Goal: Navigation & Orientation: Find specific page/section

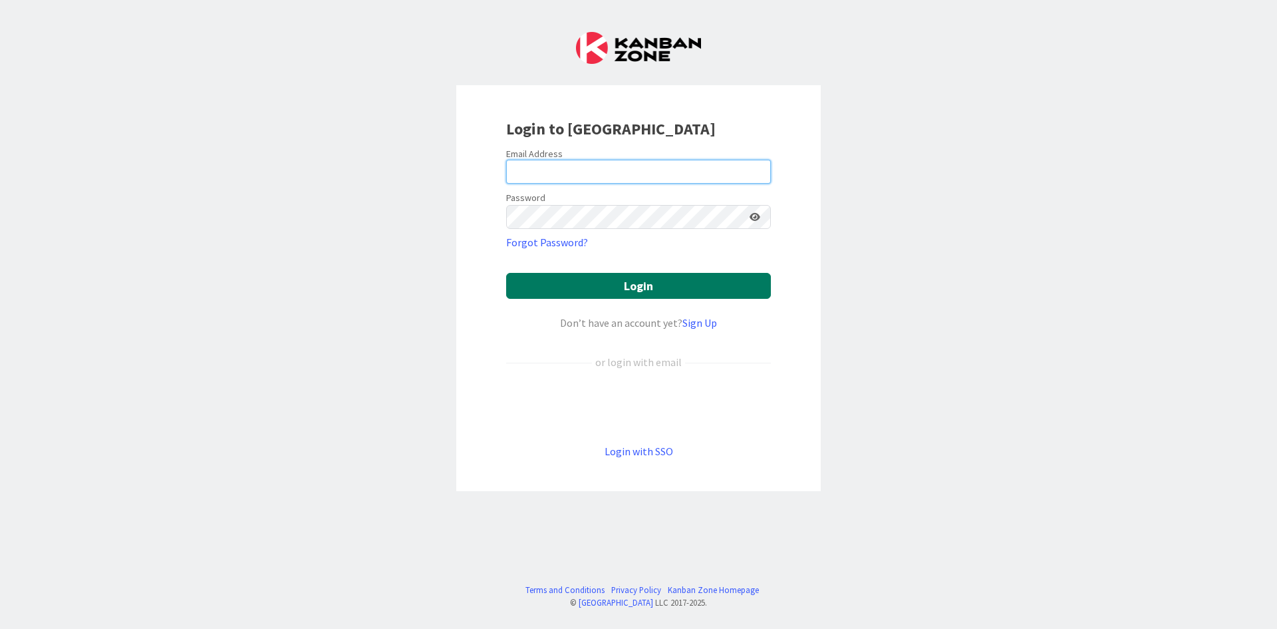
type input "[PERSON_NAME][EMAIL_ADDRESS][DOMAIN_NAME]"
click at [543, 276] on button "Login" at bounding box center [638, 286] width 265 height 26
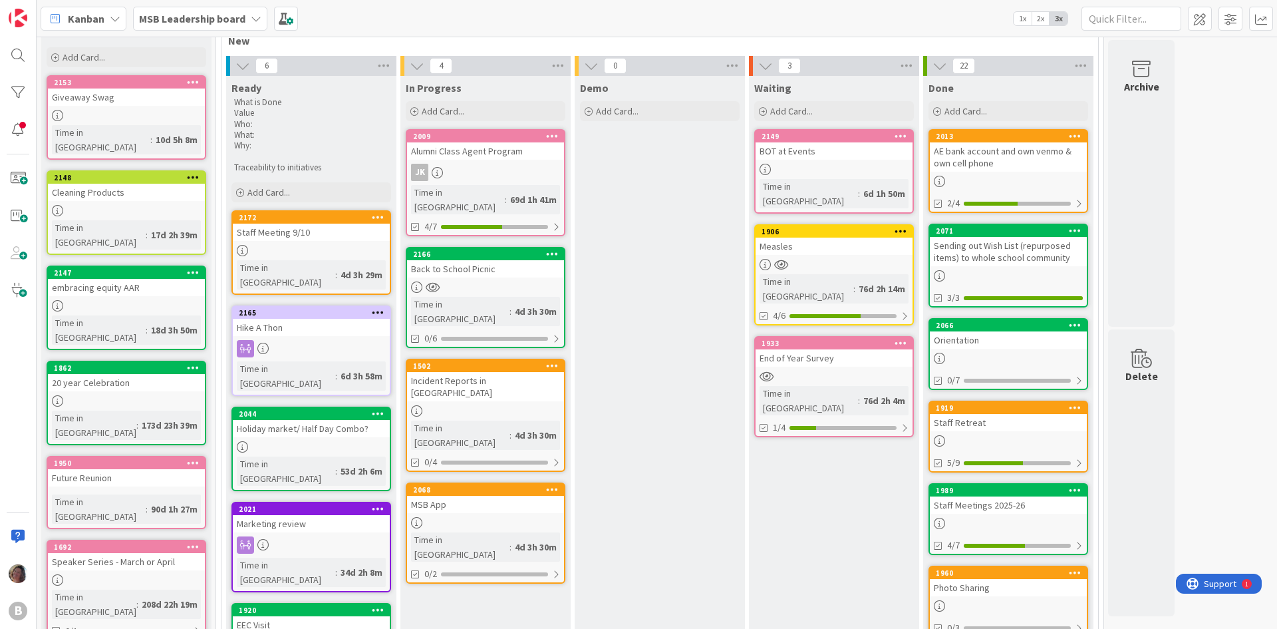
scroll to position [67, 0]
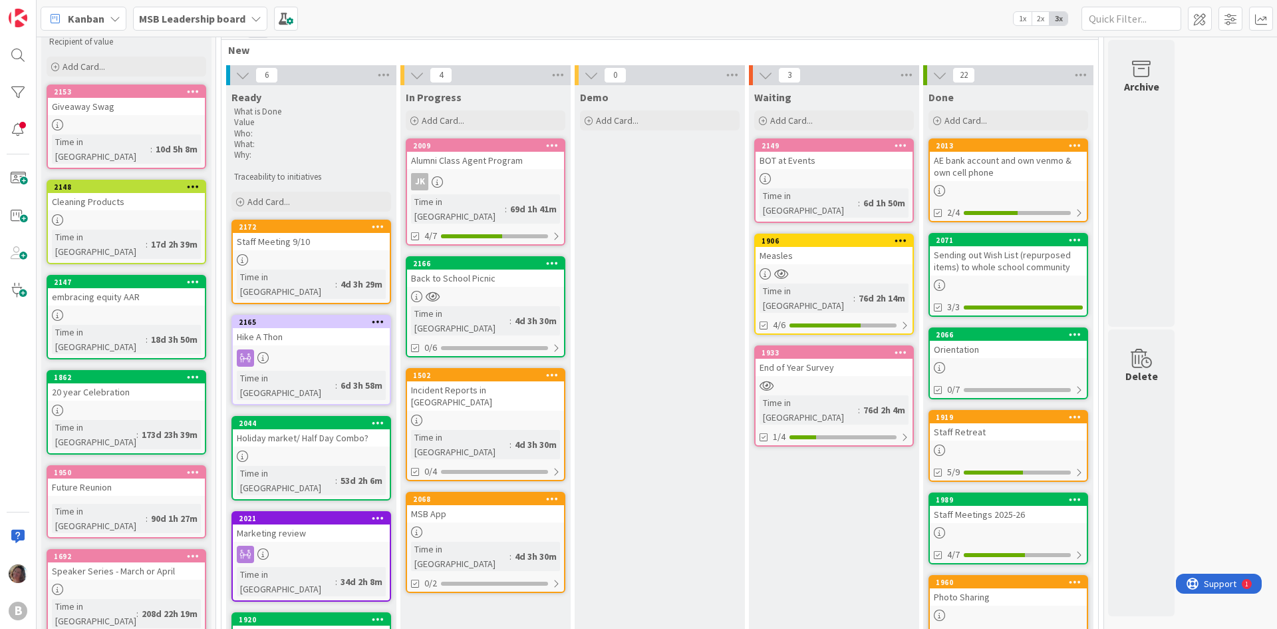
click at [528, 269] on div "Back to School Picnic" at bounding box center [485, 277] width 157 height 17
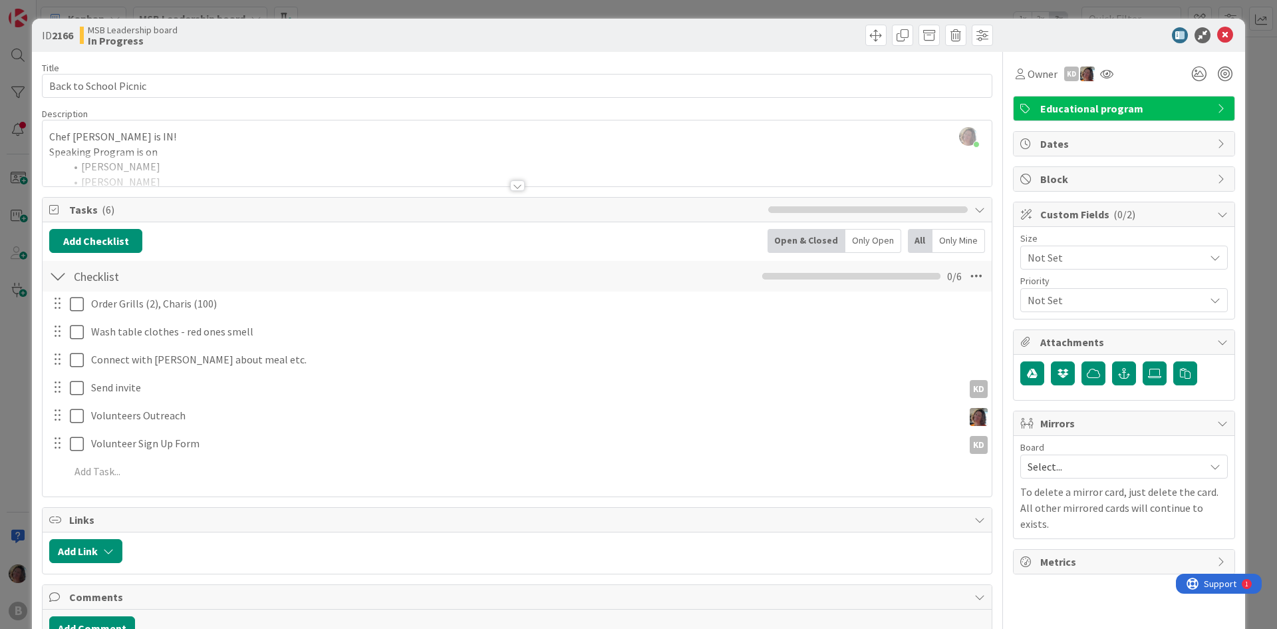
click at [712, 151] on div "Chef [PERSON_NAME] is IN! Speaking Program is on [PERSON_NAME] [PERSON_NAME] QU…" at bounding box center [517, 156] width 949 height 60
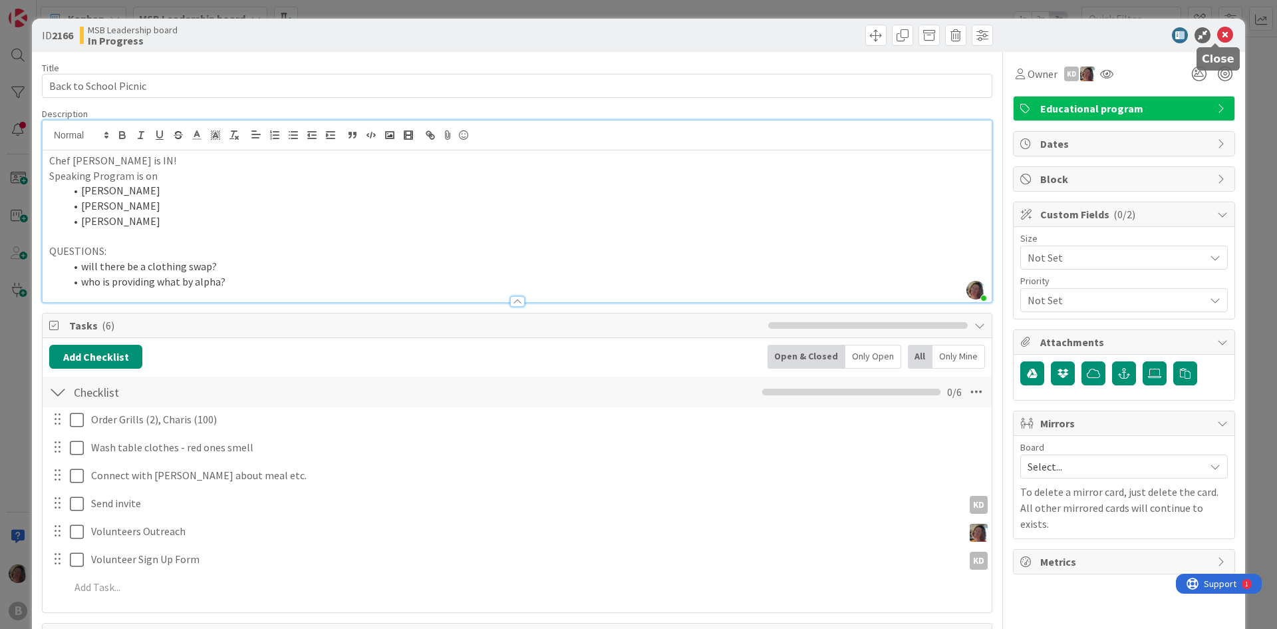
click at [1217, 32] on icon at bounding box center [1225, 35] width 16 height 16
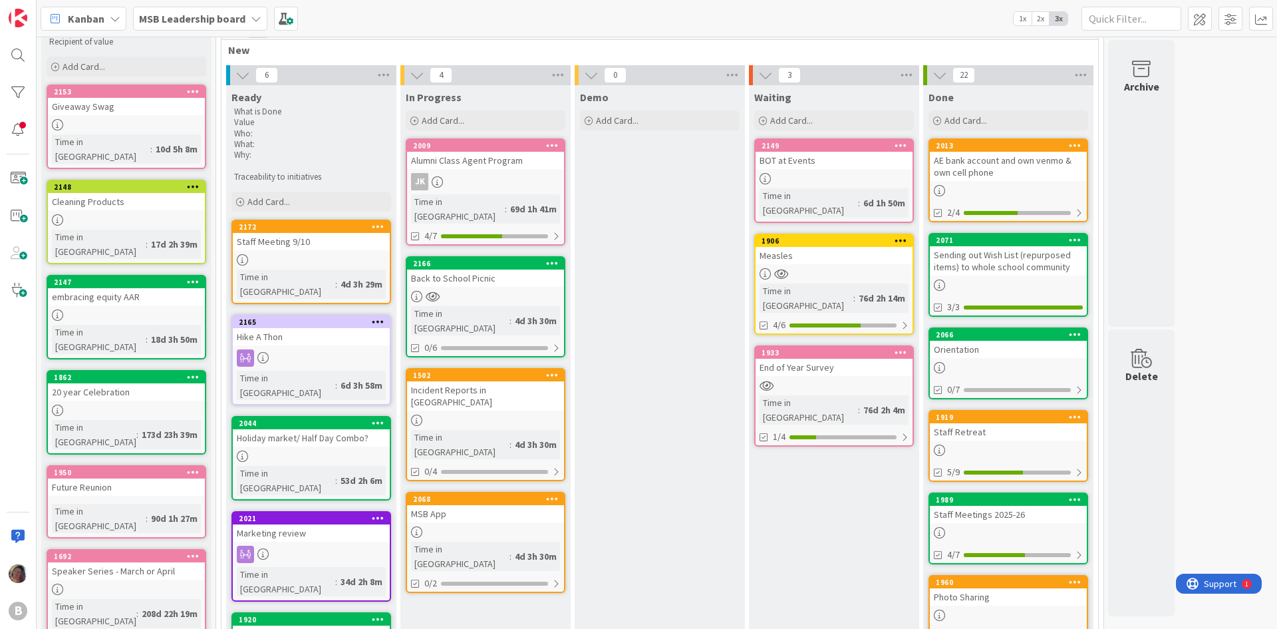
click at [605, 455] on div "Demo Add Card..." at bounding box center [660, 552] width 170 height 935
